Goal: Information Seeking & Learning: Check status

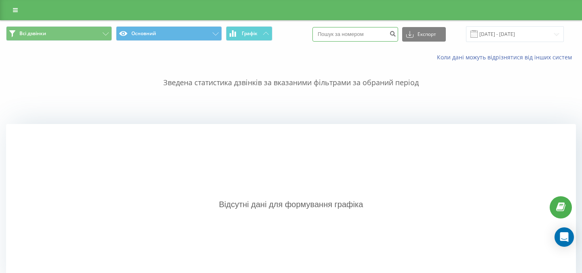
click at [370, 34] on input at bounding box center [356, 34] width 86 height 15
paste input "380964994691"
type input "380964994691"
click at [10, 12] on link at bounding box center [15, 9] width 15 height 11
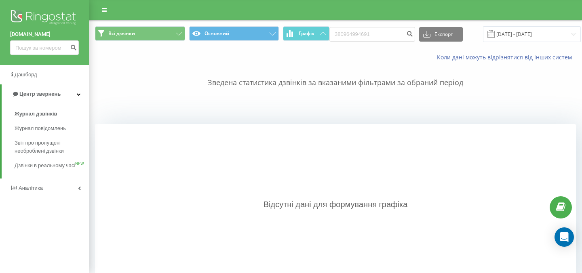
click at [21, 28] on img at bounding box center [44, 18] width 69 height 20
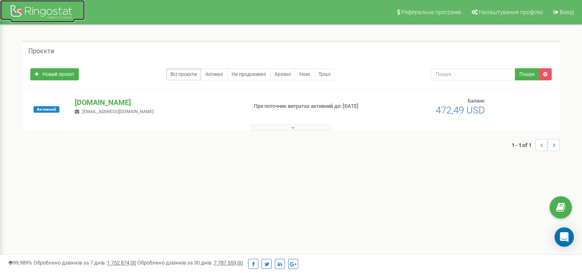
click at [59, 15] on div at bounding box center [42, 12] width 65 height 19
click at [88, 108] on div "choiceqr.com sviat@choiceqr.com" at bounding box center [158, 106] width 178 height 18
click at [88, 102] on p "[DOMAIN_NAME]" at bounding box center [158, 102] width 166 height 11
click at [96, 99] on p "[DOMAIN_NAME]" at bounding box center [158, 102] width 166 height 11
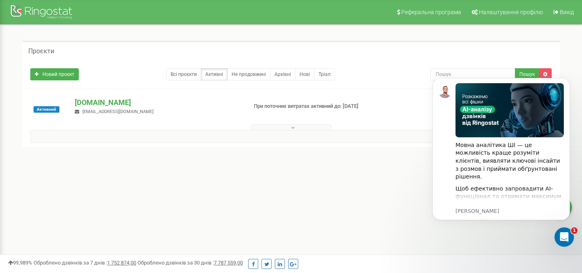
click at [47, 54] on h5 "Проєкти" at bounding box center [41, 51] width 26 height 7
click at [185, 79] on link "Всі проєкти" at bounding box center [183, 74] width 35 height 12
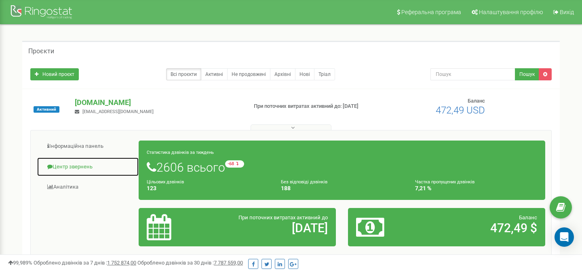
click at [77, 165] on link "Центр звернень" at bounding box center [88, 167] width 102 height 20
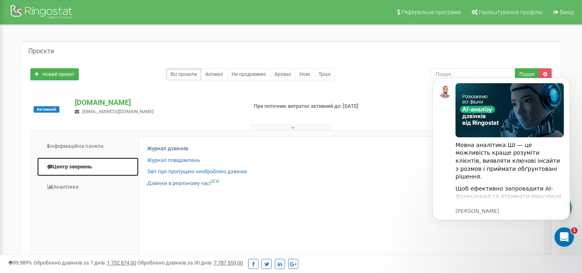
click at [163, 146] on link "Журнал дзвінків" at bounding box center [167, 149] width 41 height 8
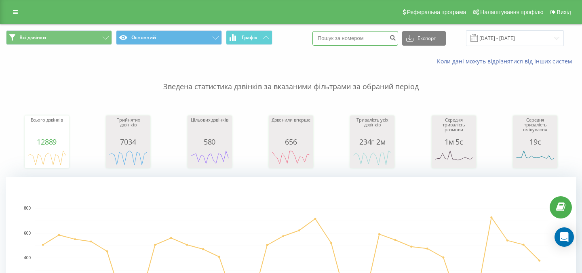
click at [367, 39] on input at bounding box center [356, 38] width 86 height 15
paste input "380964994691"
type input "380964994691"
click at [396, 38] on icon "submit" at bounding box center [392, 36] width 7 height 5
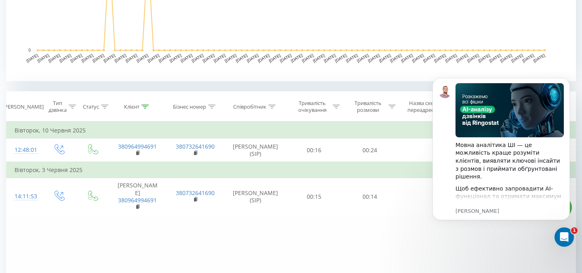
scroll to position [258, 0]
click at [566, 82] on icon "Dismiss notification" at bounding box center [568, 80] width 4 height 4
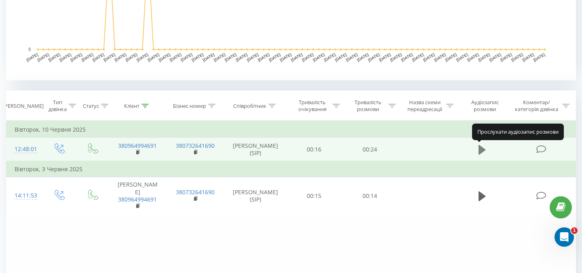
click at [482, 147] on icon at bounding box center [482, 149] width 7 height 11
